Goal: Task Accomplishment & Management: Use online tool/utility

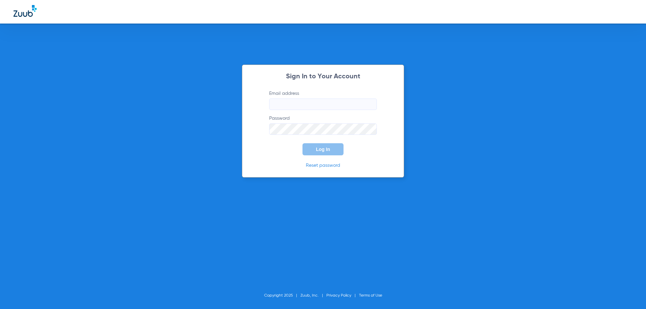
type input "[EMAIL_ADDRESS][DOMAIN_NAME]"
click at [332, 153] on button "Log In" at bounding box center [323, 149] width 41 height 12
